Goal: Information Seeking & Learning: Compare options

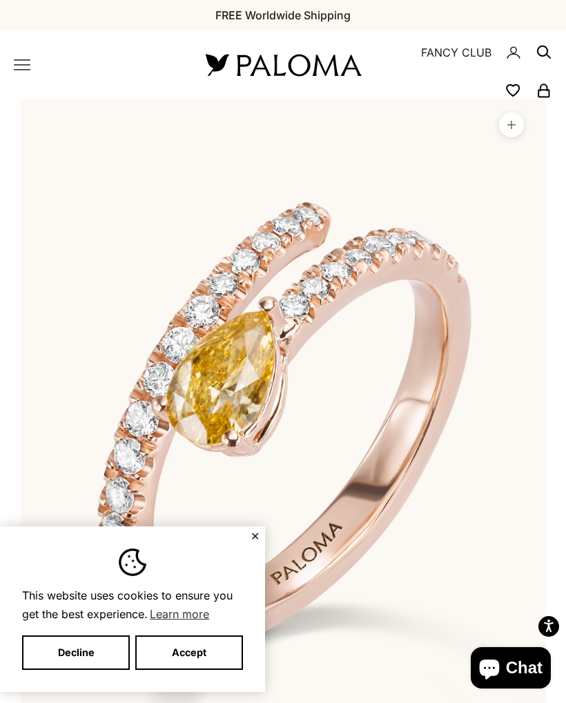
click at [228, 648] on button "Accept" at bounding box center [189, 653] width 108 height 35
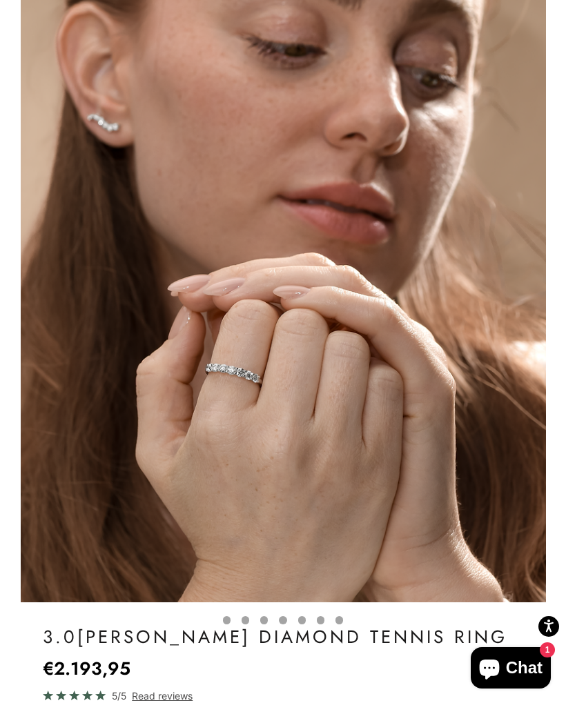
scroll to position [144, 0]
